Goal: Information Seeking & Learning: Check status

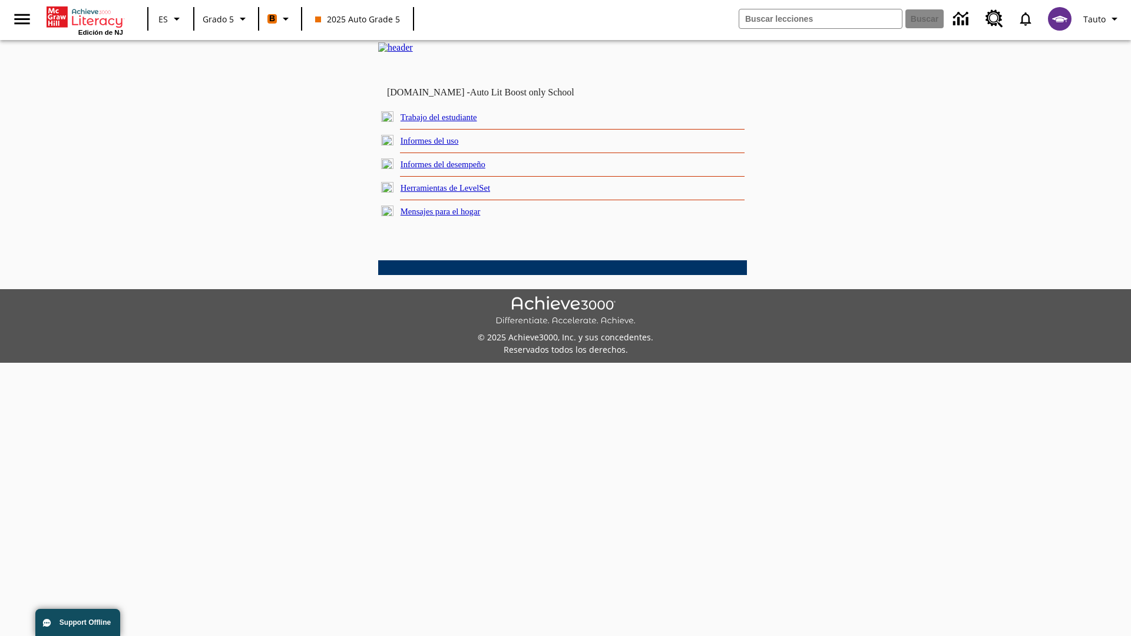
click at [459, 169] on link "Informes del desempeño" at bounding box center [443, 164] width 85 height 9
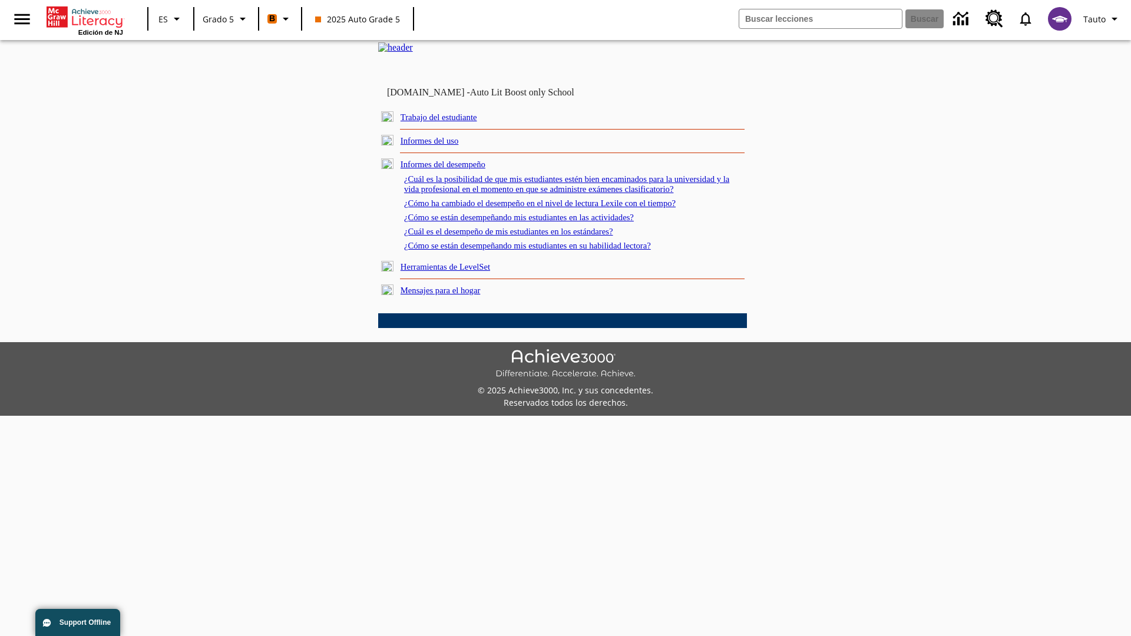
click at [548, 250] on link "¿Cómo se están desempeñando mis estudiantes en su habilidad lectora?" at bounding box center [527, 245] width 247 height 9
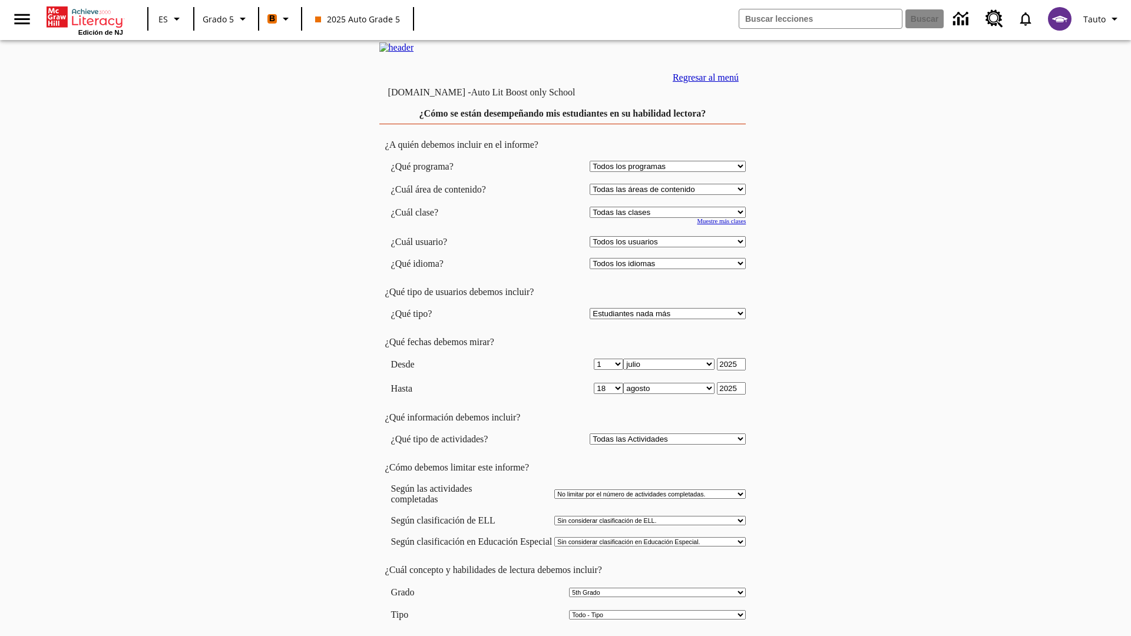
click at [670, 218] on select "Seleccionar una clase: Todas las clases 2025 Auto Grade 5 OL 2025 Auto Grade 6" at bounding box center [668, 212] width 156 height 11
select select "11133131"
click at [670, 247] on select "Todos los usuarios Cat, Sautoen Cat, Sautoes Cat, Sautoss Donotlogin, Sautoen T…" at bounding box center [668, 241] width 156 height 11
select select "21437107"
